Goal: Task Accomplishment & Management: Manage account settings

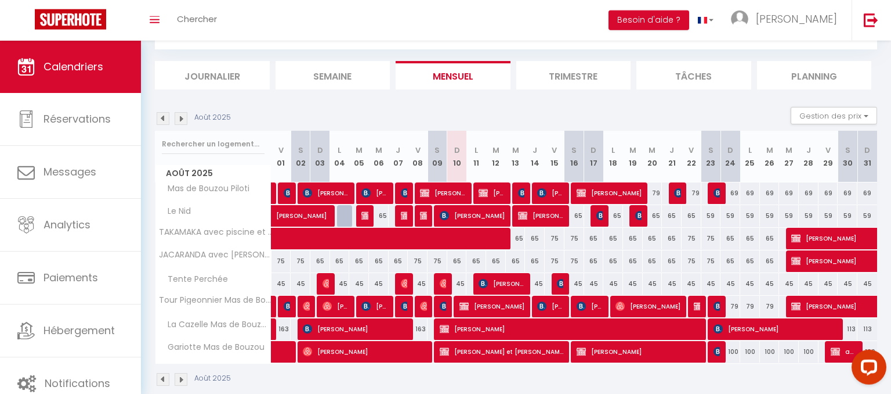
scroll to position [67, 0]
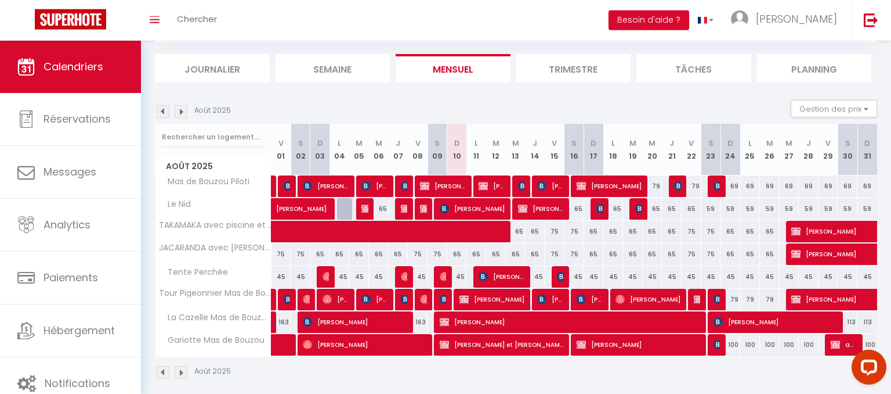
click at [322, 277] on div at bounding box center [327, 277] width 20 height 22
click at [326, 273] on img at bounding box center [327, 276] width 9 height 9
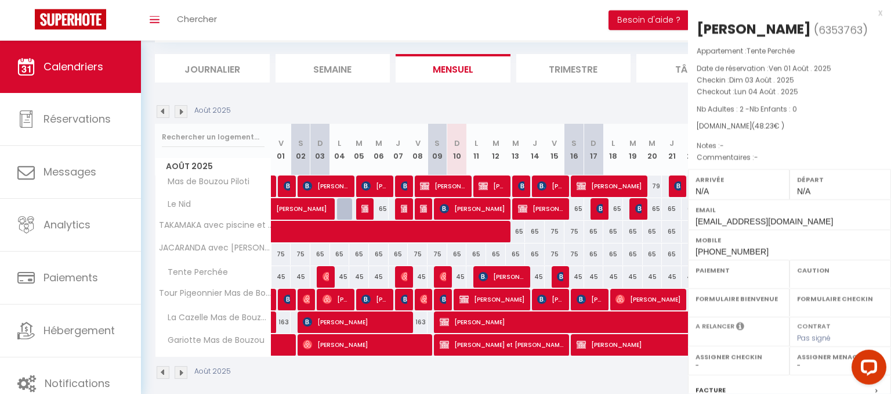
select select "OK"
select select "0"
select select "1"
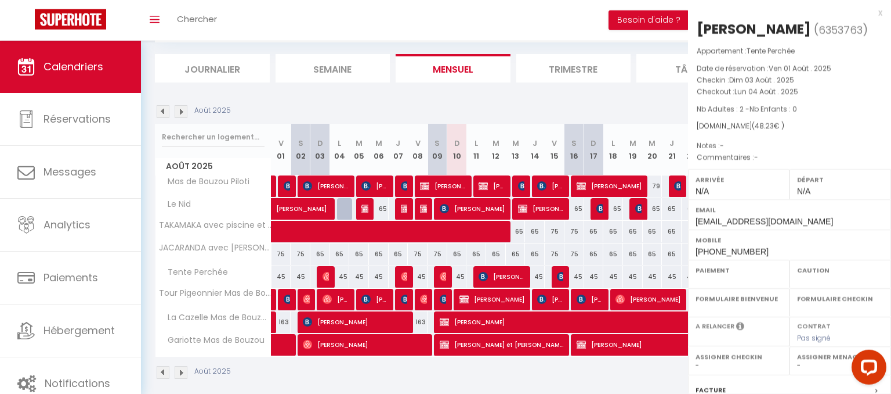
select select
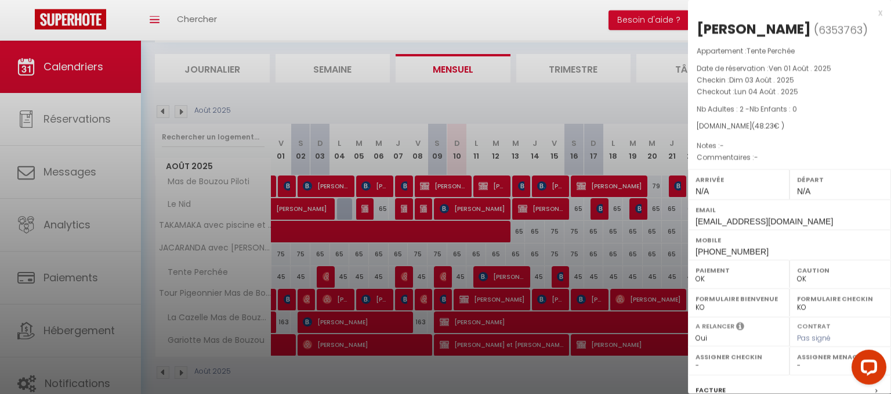
click at [472, 16] on div at bounding box center [445, 197] width 891 height 394
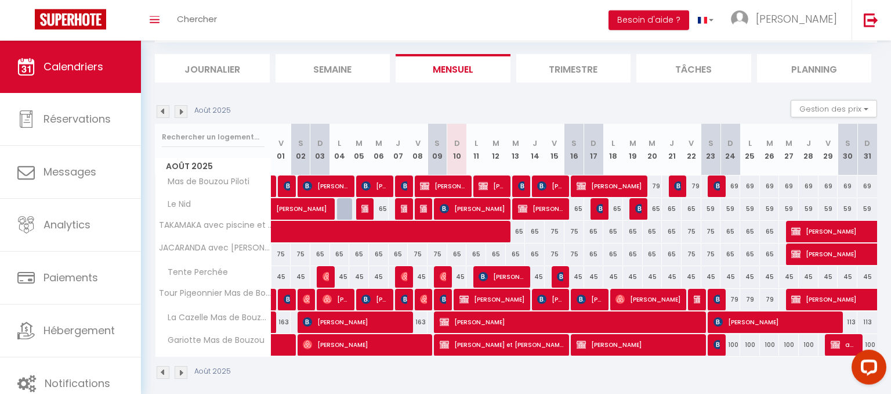
scroll to position [76, 0]
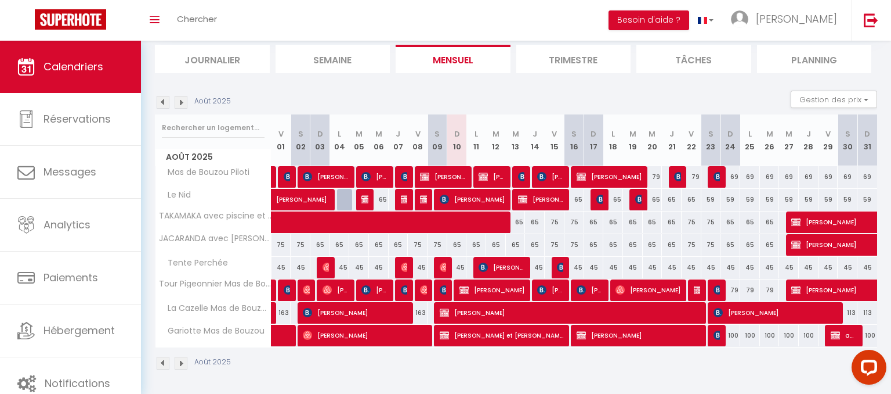
click at [492, 289] on span "[PERSON_NAME]" at bounding box center [493, 290] width 66 height 22
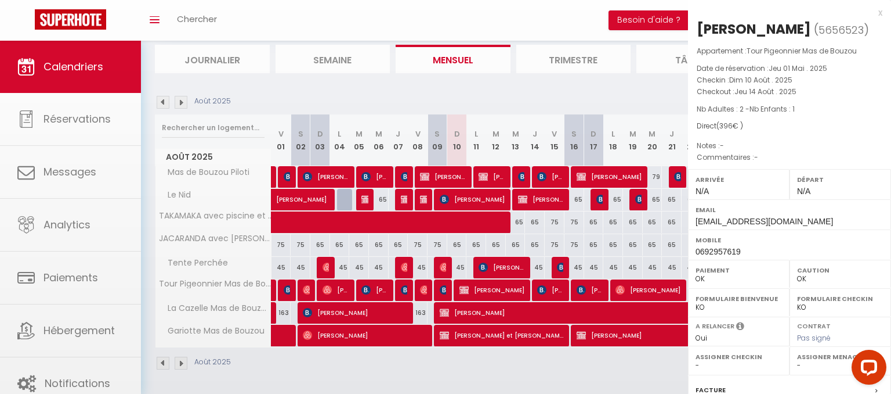
select select "KO"
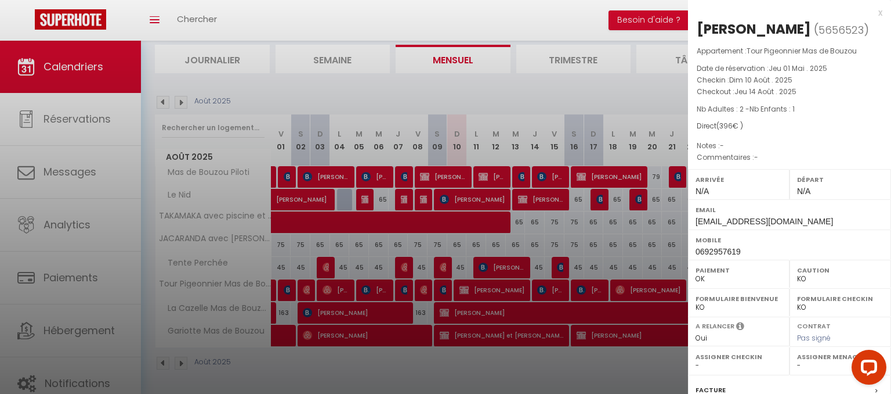
click at [539, 376] on div at bounding box center [445, 197] width 891 height 394
